Goal: Task Accomplishment & Management: Manage account settings

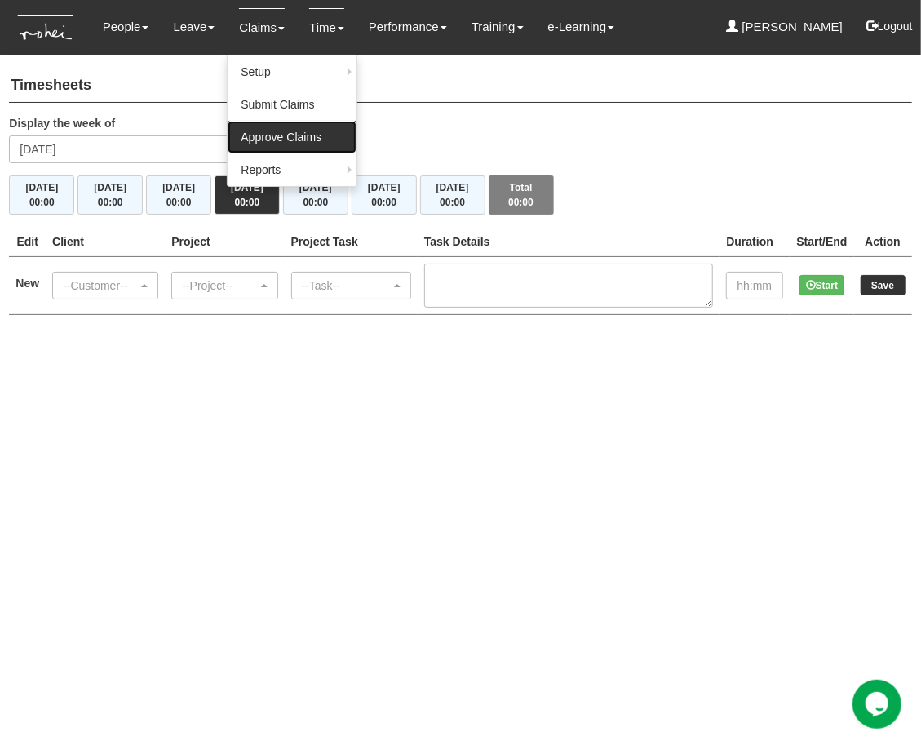
click at [270, 136] on link "Approve Claims" at bounding box center [292, 137] width 129 height 33
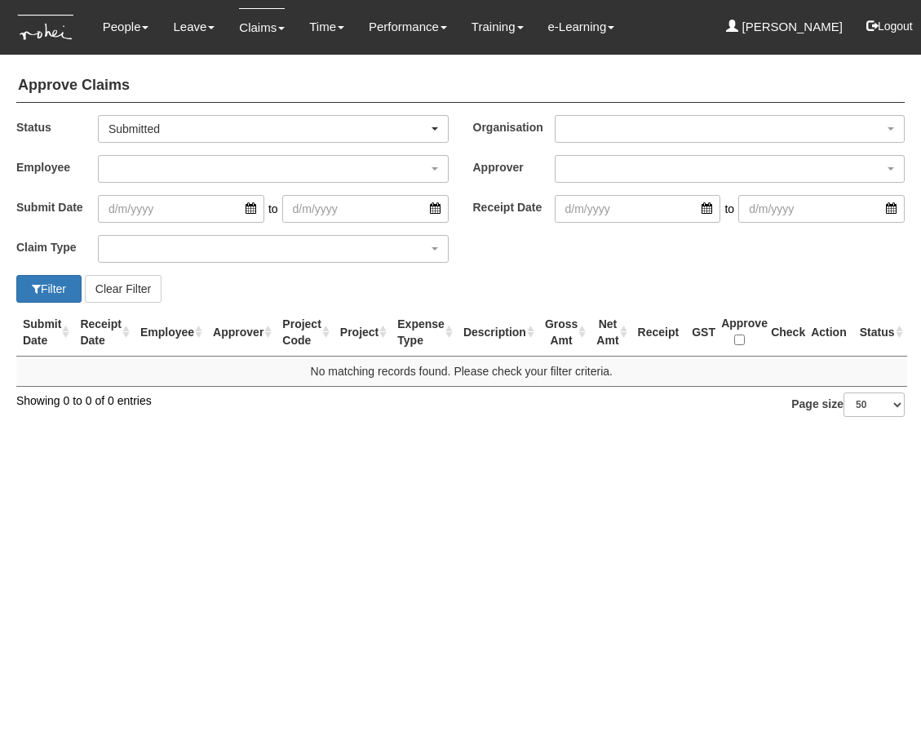
select select "50"
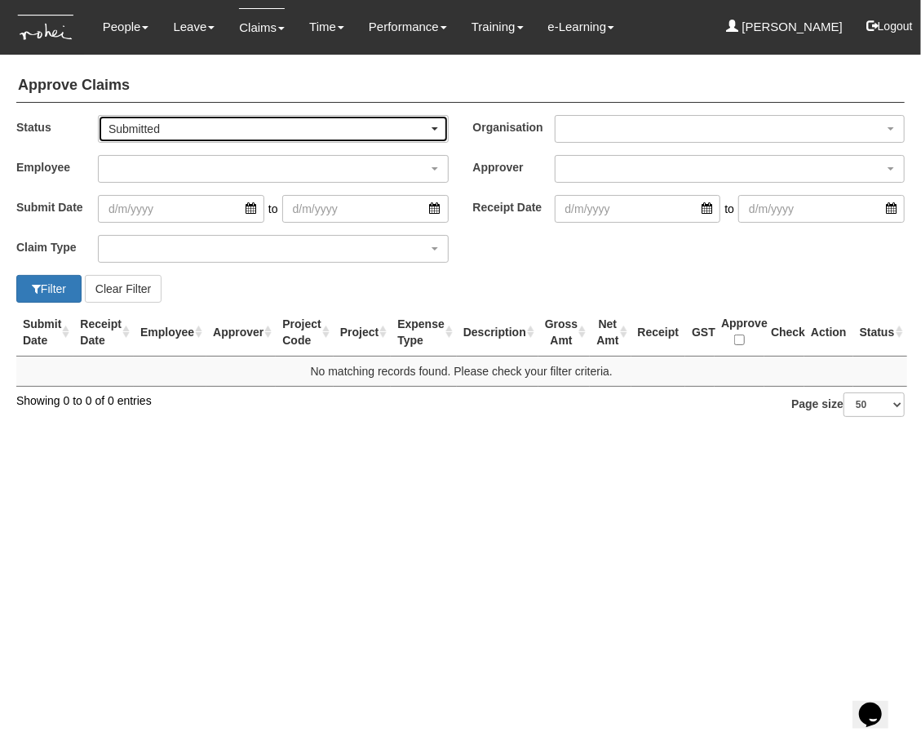
click at [166, 131] on div "Submitted" at bounding box center [269, 129] width 320 height 16
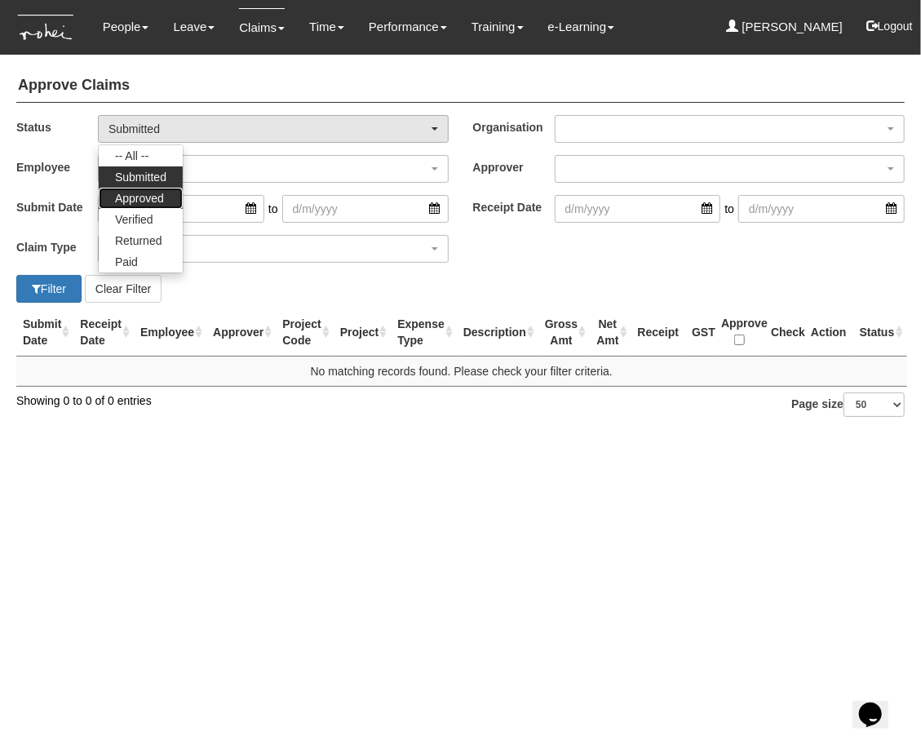
click at [156, 196] on span "Approved" at bounding box center [139, 198] width 49 height 16
select select "Approved"
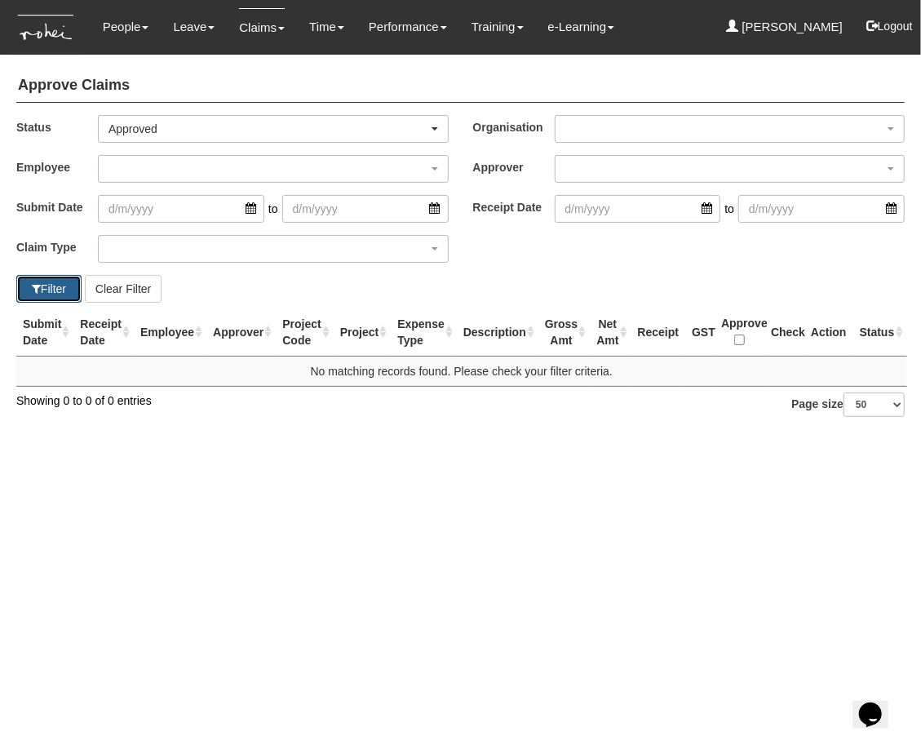
click at [55, 287] on button "Filter" at bounding box center [48, 289] width 65 height 28
select select "50"
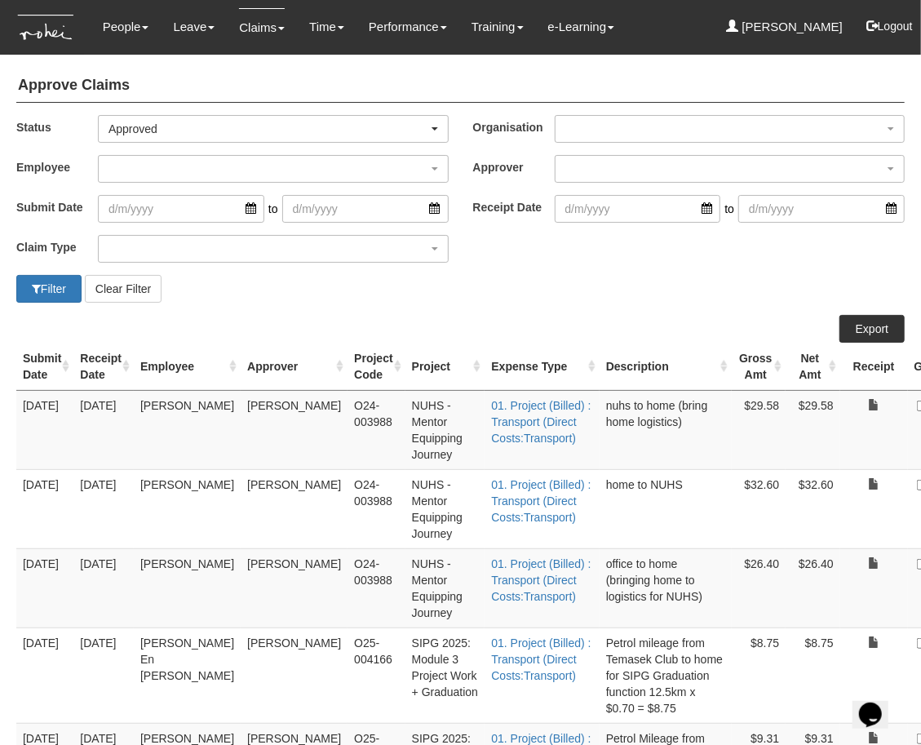
drag, startPoint x: 655, startPoint y: 526, endPoint x: 695, endPoint y: 495, distance: 50.0
click at [732, 526] on td "$32.60" at bounding box center [759, 508] width 55 height 79
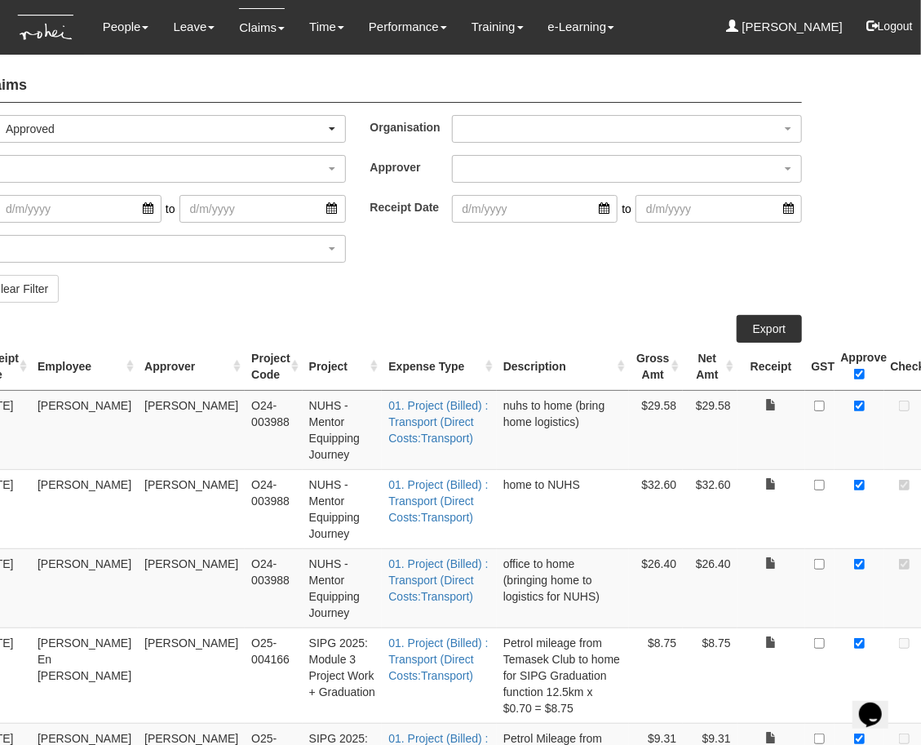
scroll to position [0, 111]
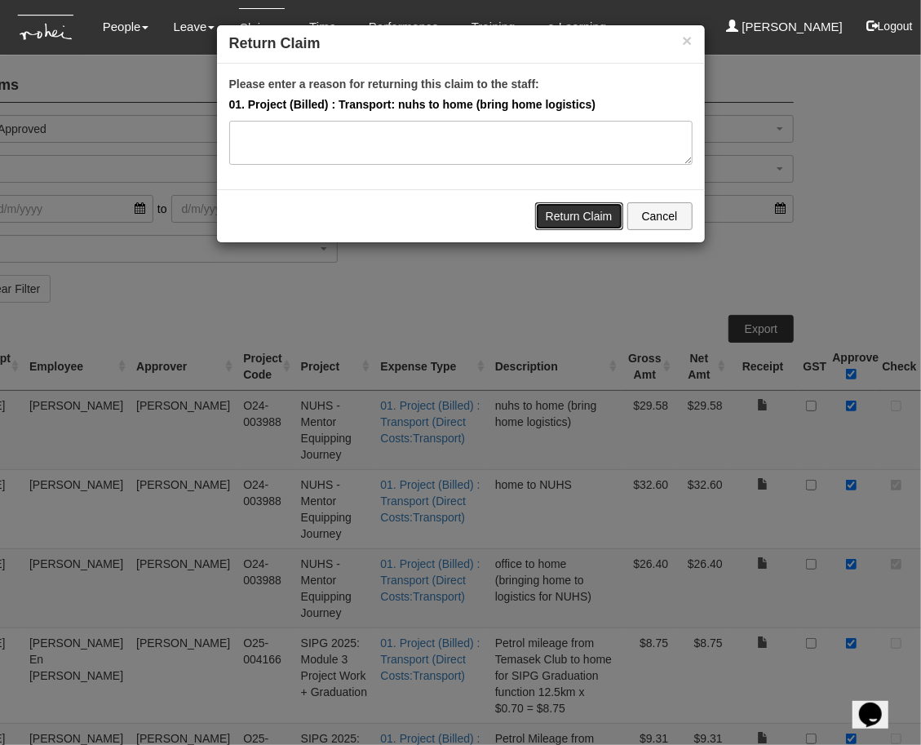
click at [579, 212] on link "Return Claim" at bounding box center [579, 216] width 88 height 28
click at [591, 213] on link "Return Claim" at bounding box center [579, 216] width 88 height 28
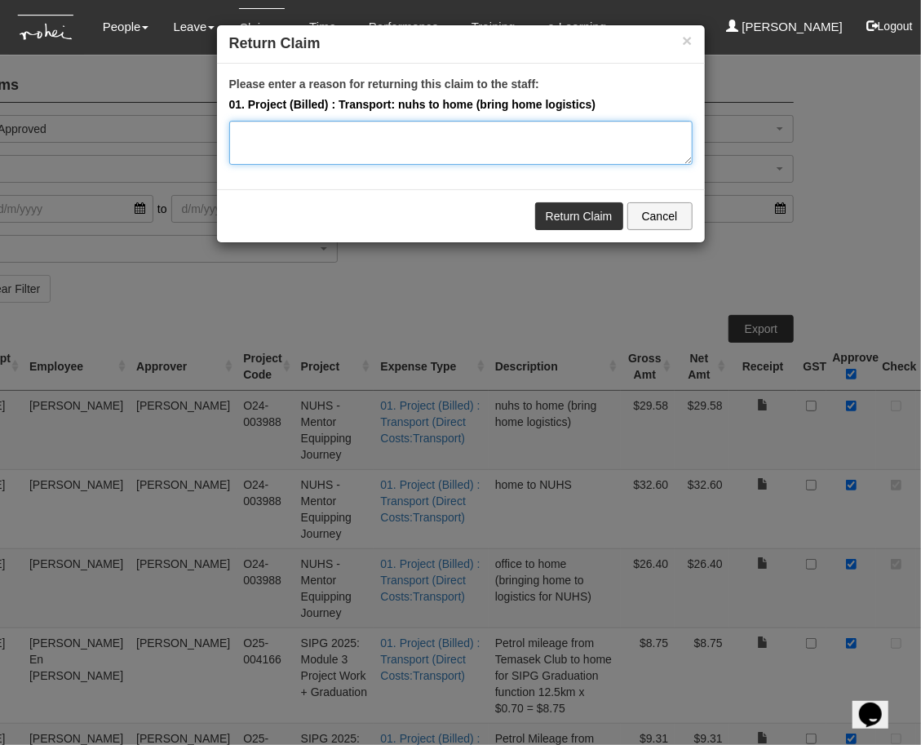
click at [500, 159] on textarea "Please enter a reason for returning this claim to the staff:" at bounding box center [461, 143] width 464 height 44
type textarea "This will be under Roy's credit card (personal reimbursement). Thanks so much!"
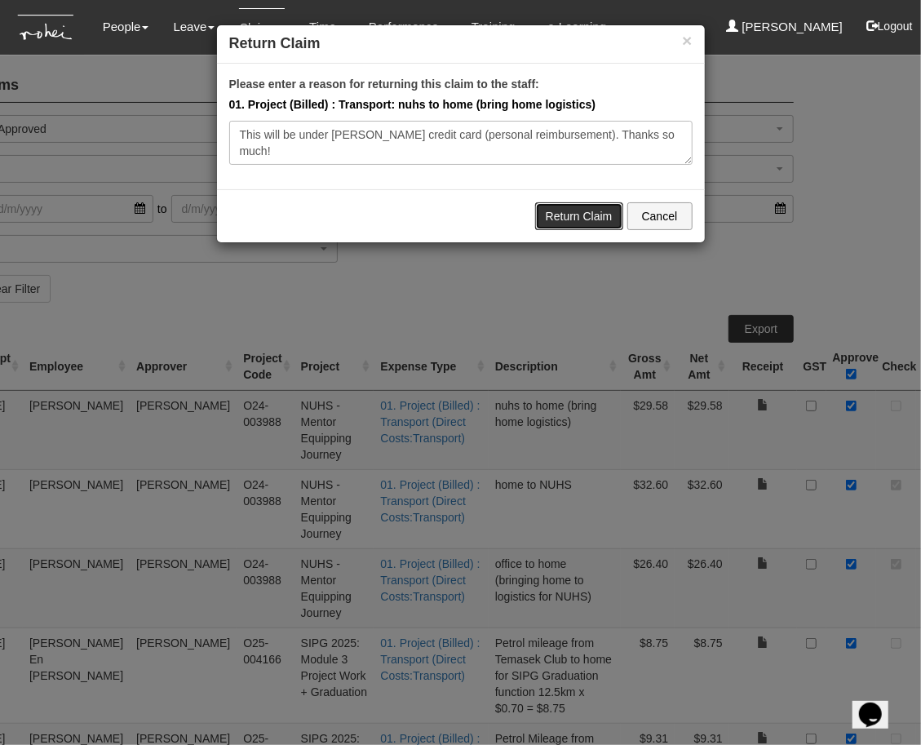
click at [614, 217] on link "Return Claim" at bounding box center [579, 216] width 88 height 28
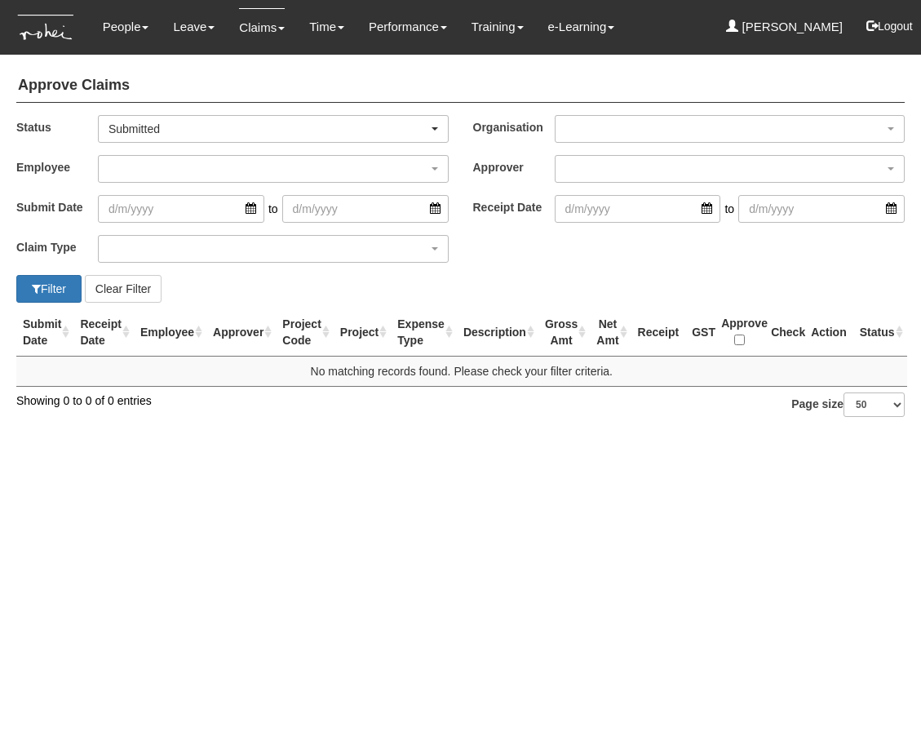
select select "50"
